Goal: Find specific page/section

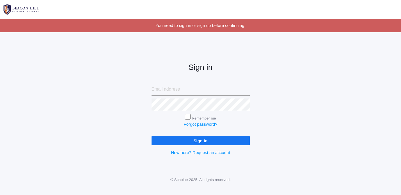
type input "[PERSON_NAME][EMAIL_ADDRESS][DOMAIN_NAME]"
click at [185, 140] on input "Sign in" at bounding box center [201, 140] width 98 height 9
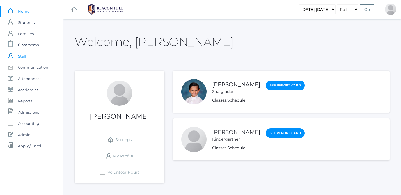
click at [22, 53] on span "Staff" at bounding box center [22, 56] width 8 height 11
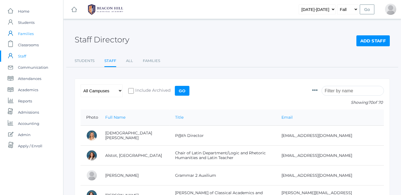
click at [21, 35] on span "Families" at bounding box center [26, 33] width 16 height 11
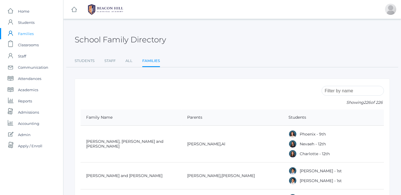
click at [341, 91] on input "search" at bounding box center [353, 91] width 62 height 10
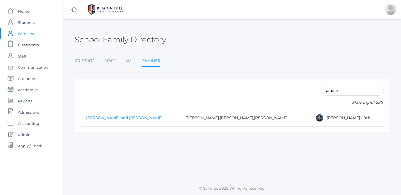
type input "sabato"
click at [126, 118] on link "Sabato, Antonio and Cheryl" at bounding box center [124, 117] width 76 height 5
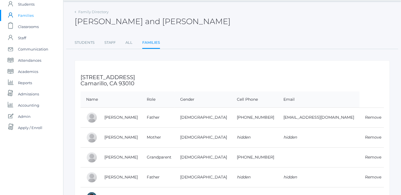
scroll to position [22, 0]
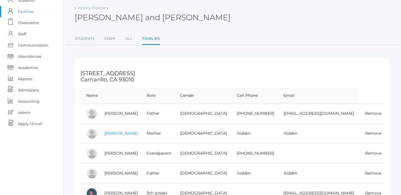
click at [113, 134] on link "Cheryl Sabato" at bounding box center [120, 133] width 33 height 5
